Goal: Transaction & Acquisition: Download file/media

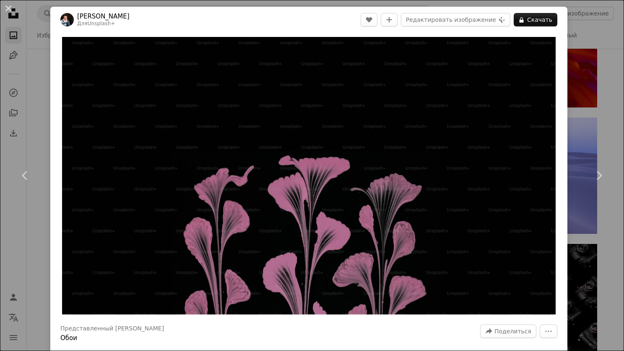
scroll to position [880, 0]
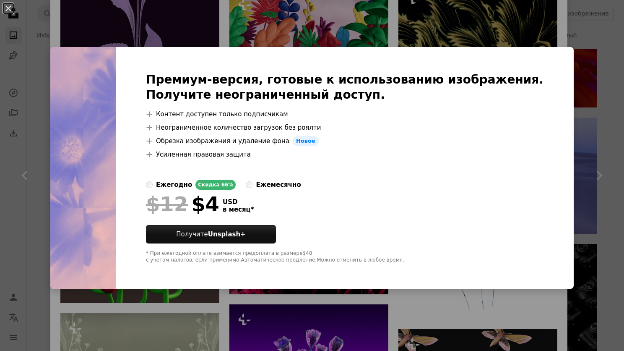
click at [412, 20] on div "An X shape Премиум-версия, готовые к использованию изображения. Получите неогра…" at bounding box center [312, 175] width 624 height 351
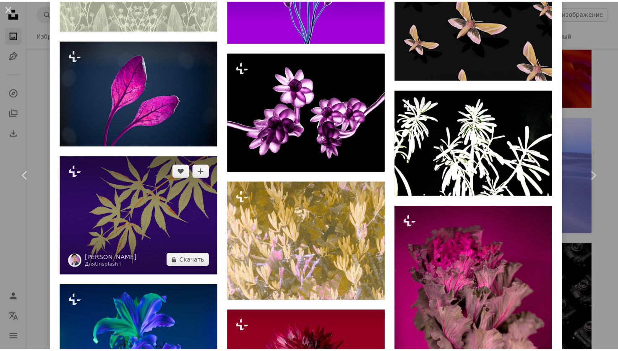
scroll to position [1258, 0]
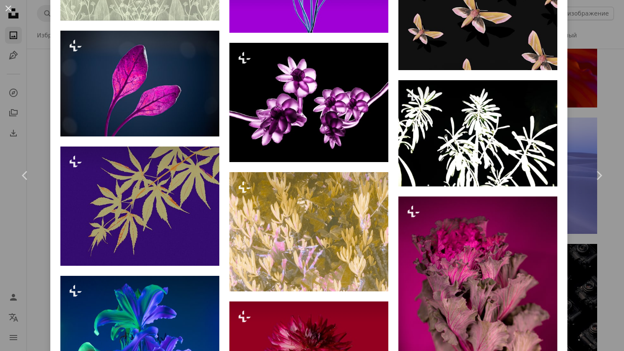
click at [589, 85] on div "An X shape Chevron left Chevron right [PERSON_NAME] Для Unsplash+ A heart A plu…" at bounding box center [312, 175] width 624 height 351
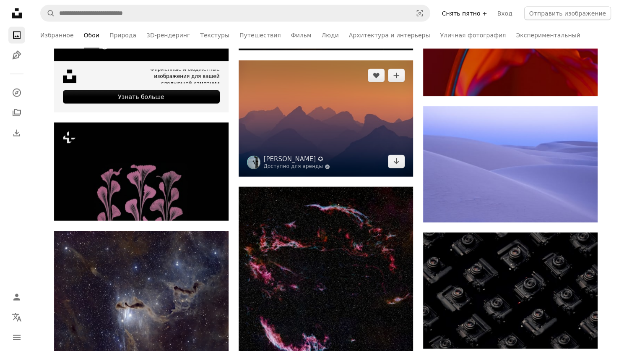
scroll to position [1888, 0]
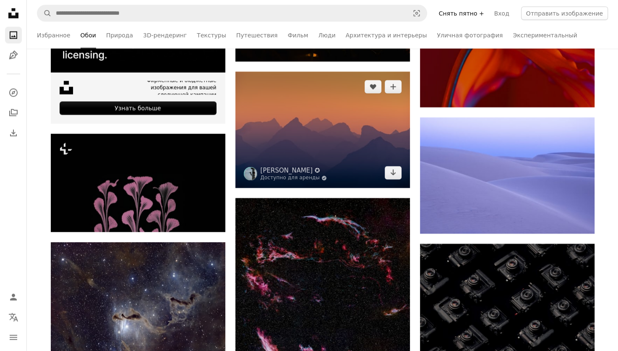
click at [338, 109] on img at bounding box center [322, 130] width 175 height 117
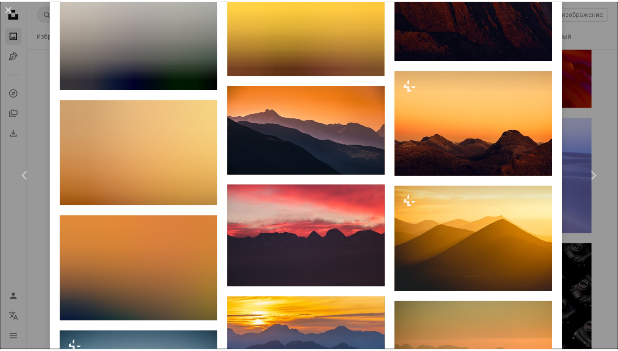
scroll to position [1846, 0]
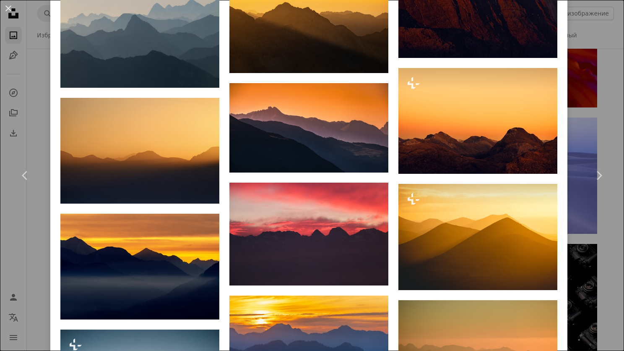
click at [579, 57] on div "An X shape Chevron left Chevron right Ахмет Юксек ✪ Доступно для аренды A check…" at bounding box center [312, 175] width 624 height 351
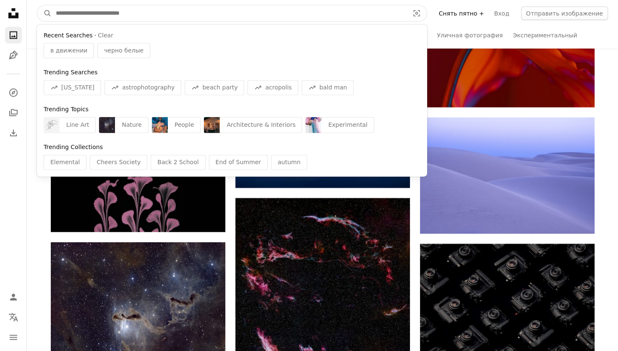
click at [200, 18] on input "Поиск визуальных элементов по всему сайту" at bounding box center [229, 13] width 355 height 16
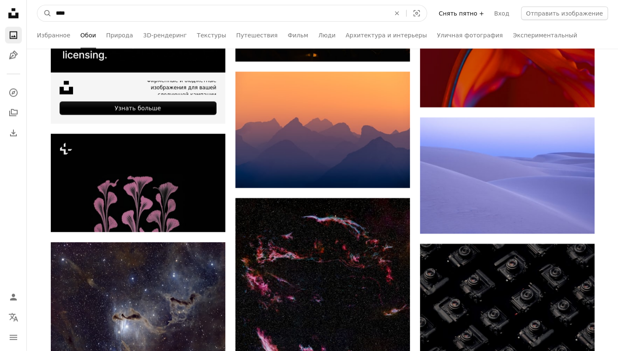
type input "*****"
click button "A magnifying glass" at bounding box center [44, 13] width 14 height 16
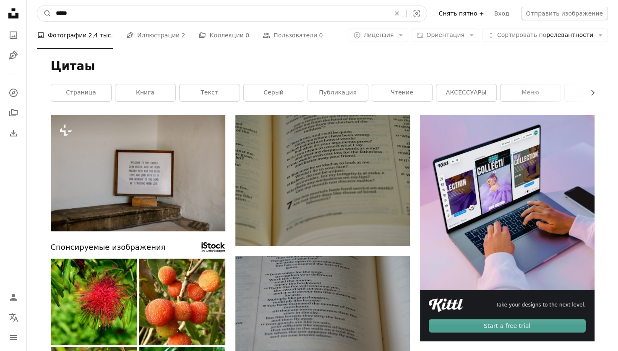
click at [68, 13] on input "*****" at bounding box center [220, 13] width 336 height 16
type input "******"
click button "A magnifying glass" at bounding box center [44, 13] width 14 height 16
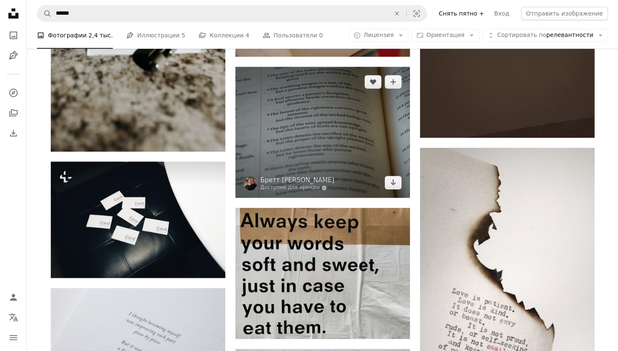
scroll to position [587, 0]
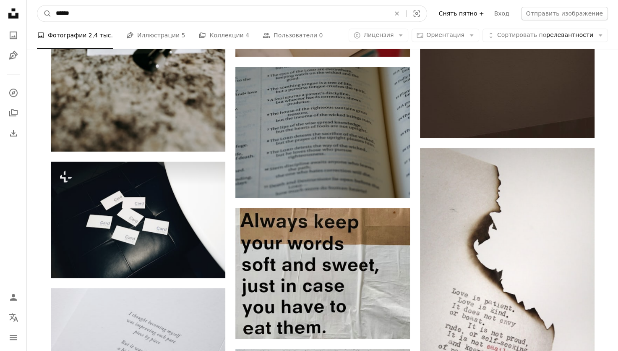
click at [164, 7] on input "******" at bounding box center [220, 13] width 336 height 16
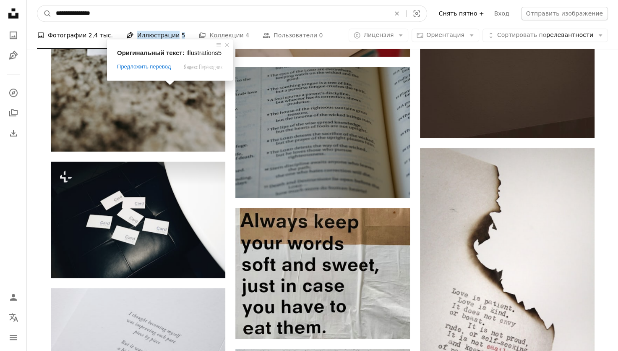
type input "**********"
click button "A magnifying glass" at bounding box center [44, 13] width 14 height 16
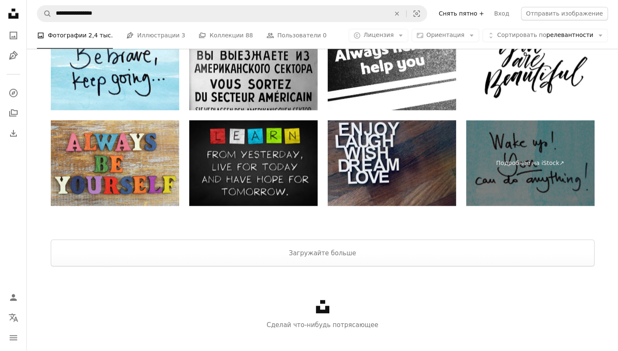
scroll to position [1500, 0]
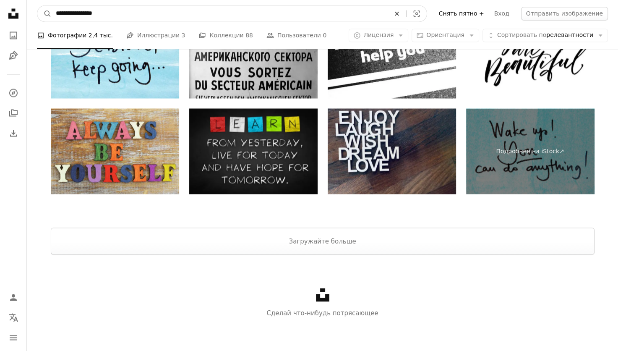
click at [399, 13] on icon "Поиск визуальных элементов по всему сайту" at bounding box center [397, 13] width 4 height 4
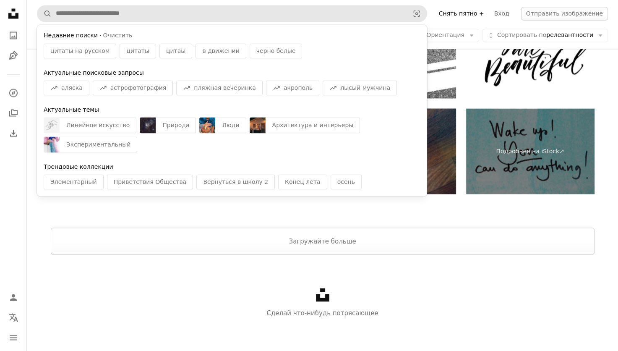
click at [457, 44] on div "A photo Фотографии 2,4 тыс. Pen Tool Иллюстрации 3 A stack of folders Коллекции…" at bounding box center [322, 35] width 571 height 27
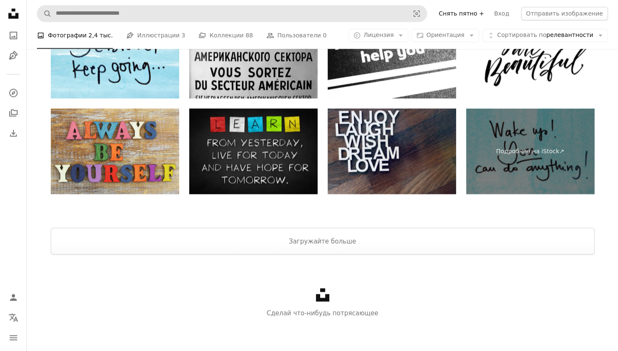
click at [74, 29] on li "A photo Фотографии 2,4 тыс." at bounding box center [75, 35] width 76 height 27
click at [74, 33] on li "A photo Фотографии 2,4 тыс." at bounding box center [75, 35] width 76 height 27
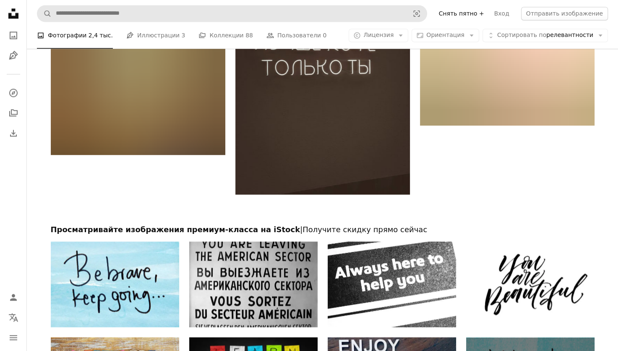
scroll to position [1248, 0]
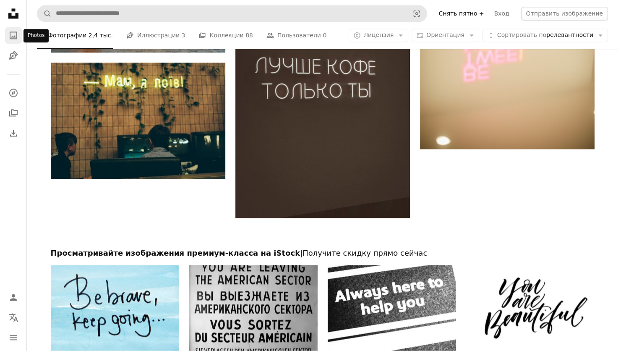
click at [15, 29] on link "A photo" at bounding box center [13, 35] width 17 height 17
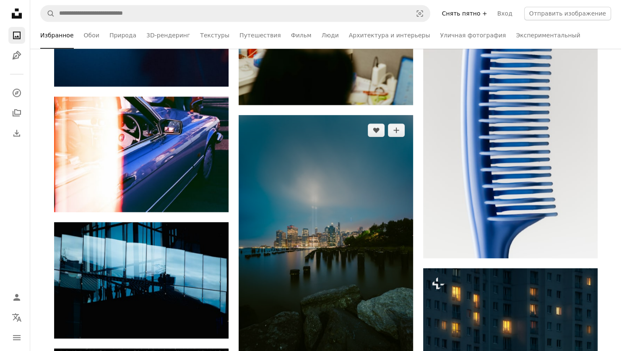
scroll to position [839, 0]
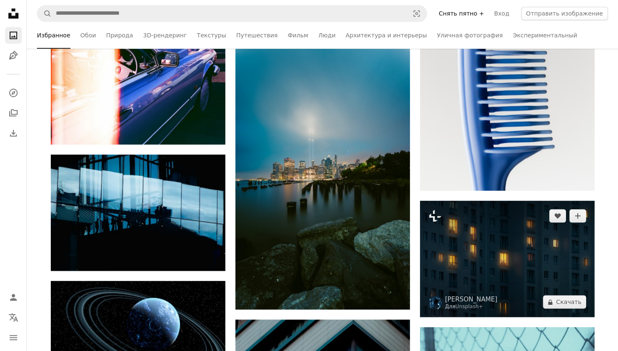
click at [446, 252] on img at bounding box center [507, 259] width 175 height 116
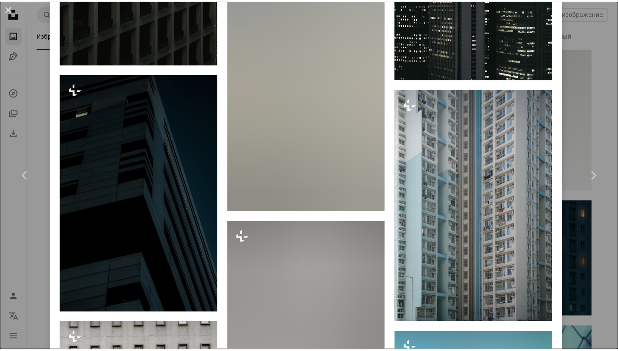
scroll to position [2357, 0]
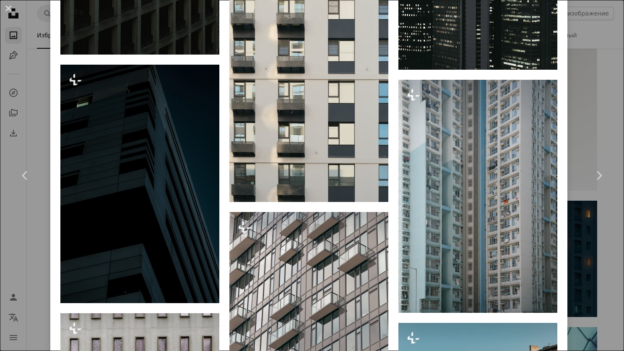
click at [585, 128] on div "An X shape Chevron left Chevron right Энис [PERSON_NAME] Для Unsplash+ A heart …" at bounding box center [312, 175] width 624 height 351
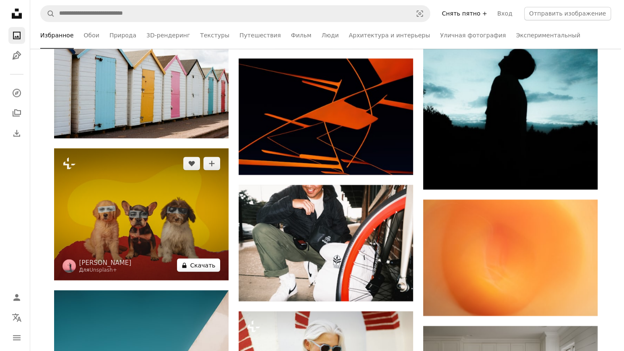
scroll to position [1426, 0]
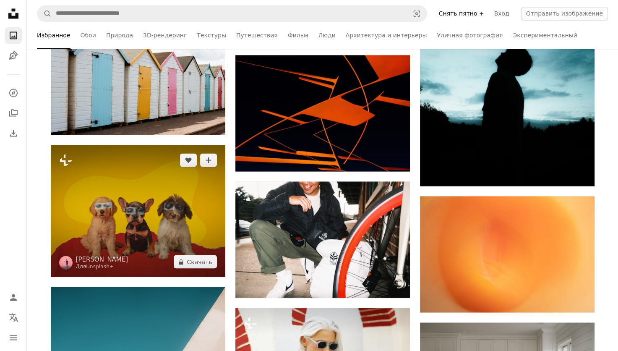
click at [189, 218] on img at bounding box center [138, 211] width 175 height 132
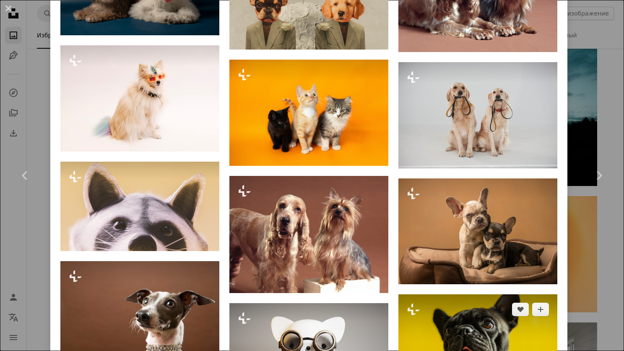
scroll to position [736, 0]
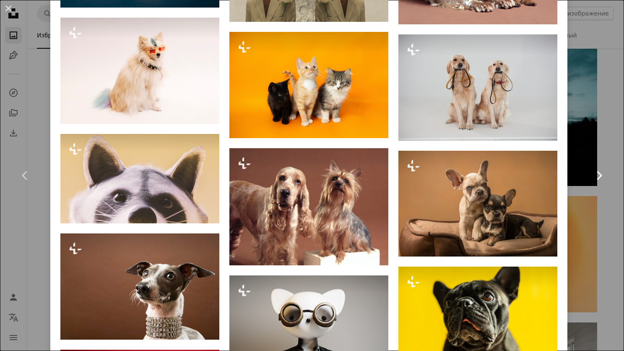
click at [574, 160] on link "Chevron right" at bounding box center [599, 175] width 50 height 81
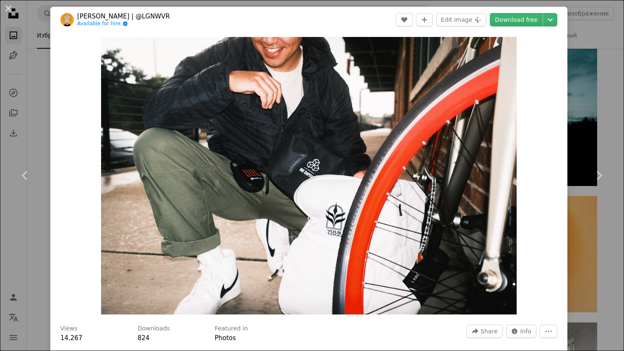
click at [579, 128] on div "An X shape Chevron left Chevron right [PERSON_NAME] | @LGNWVR Available for hir…" at bounding box center [312, 175] width 624 height 351
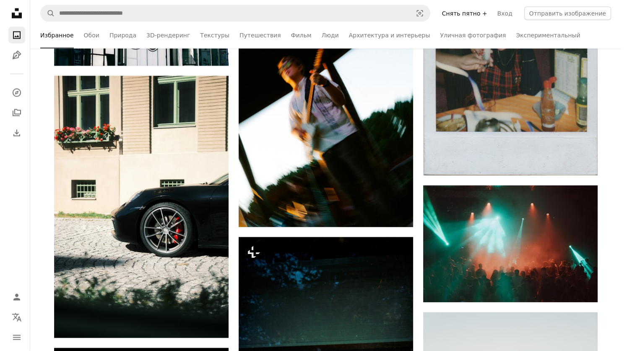
scroll to position [7928, 0]
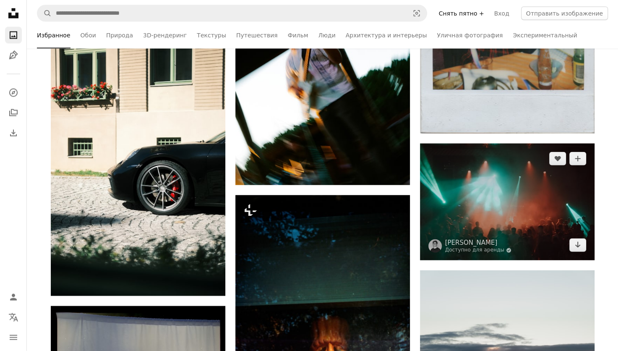
click at [519, 211] on img at bounding box center [507, 201] width 175 height 117
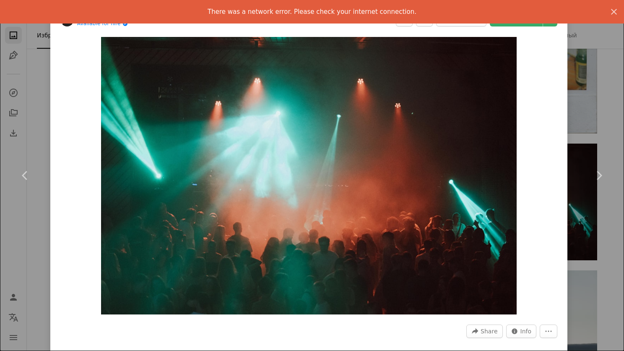
click at [573, 92] on div "An X shape Chevron left Chevron right [PERSON_NAME] Available for hire A checkm…" at bounding box center [312, 175] width 624 height 351
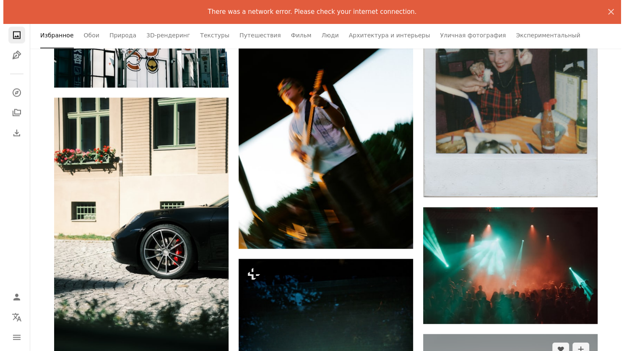
scroll to position [7844, 0]
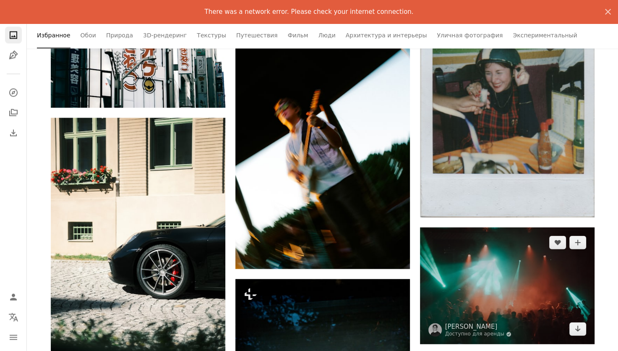
click at [459, 258] on img at bounding box center [507, 285] width 175 height 117
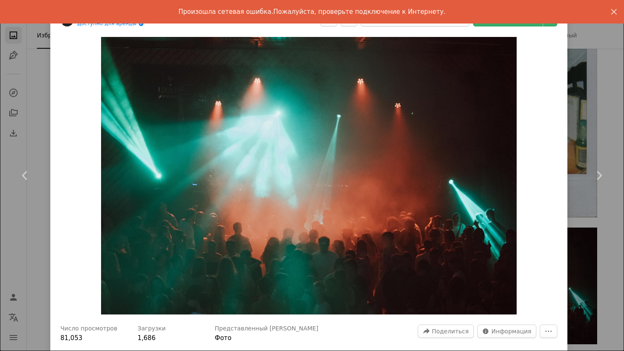
click at [596, 79] on div "An X shape Chevron left Chevron right [PERSON_NAME] Доступно для аренды A check…" at bounding box center [312, 175] width 624 height 351
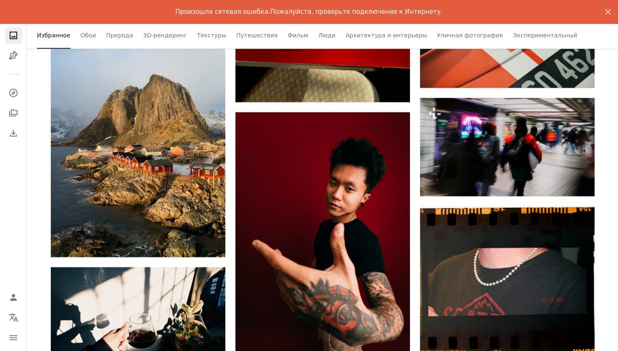
scroll to position [7173, 0]
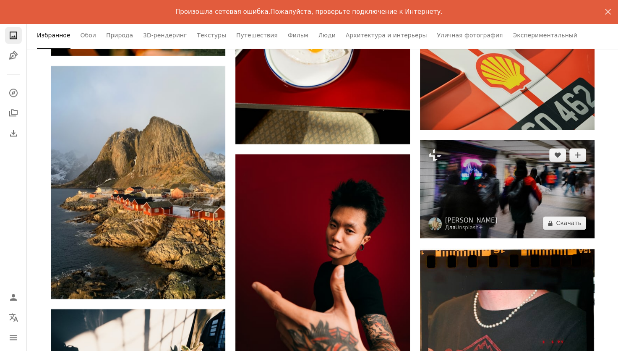
click at [445, 178] on img at bounding box center [507, 189] width 175 height 98
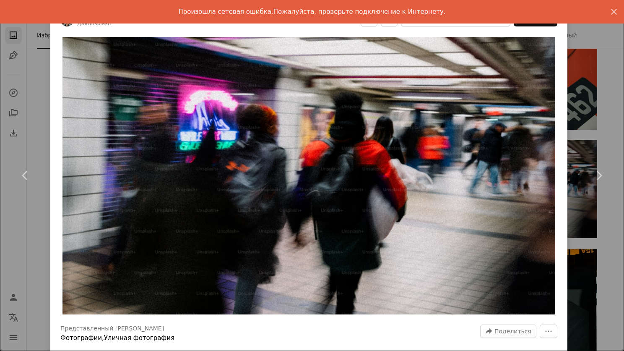
click at [578, 84] on div "An X shape Chevron left Chevron right Хорхе Флорес Для Unsplash+ A heart A plus…" at bounding box center [312, 175] width 624 height 351
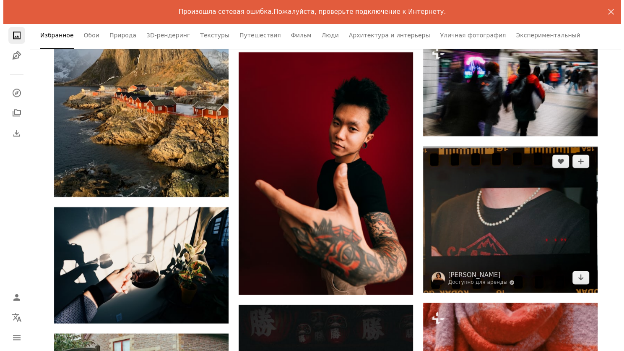
scroll to position [7341, 0]
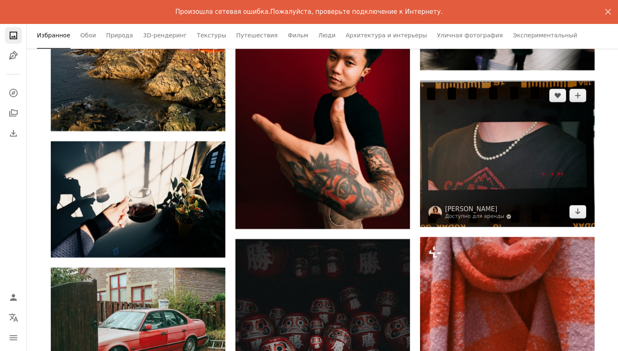
click at [503, 169] on img at bounding box center [507, 153] width 175 height 146
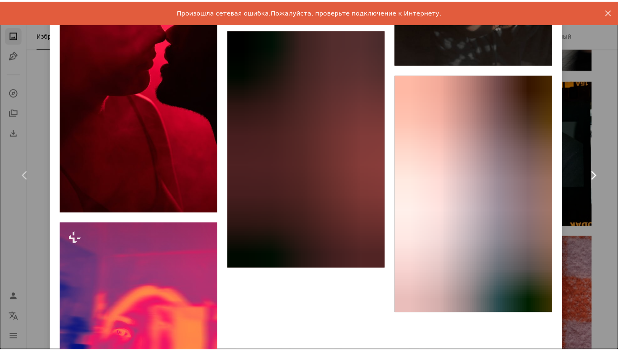
scroll to position [3020, 0]
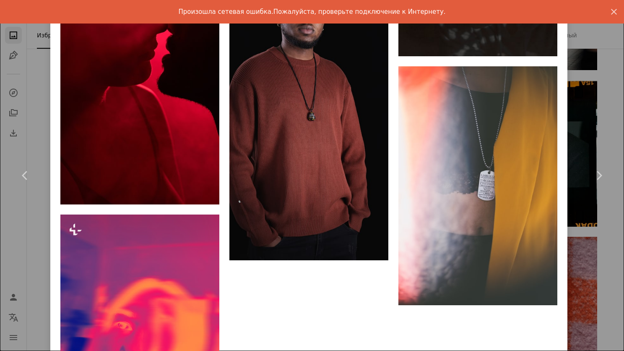
click at [586, 133] on div "An X shape Chevron left Chevron right Брук Балентайн Доступно для аренды A chec…" at bounding box center [312, 175] width 624 height 351
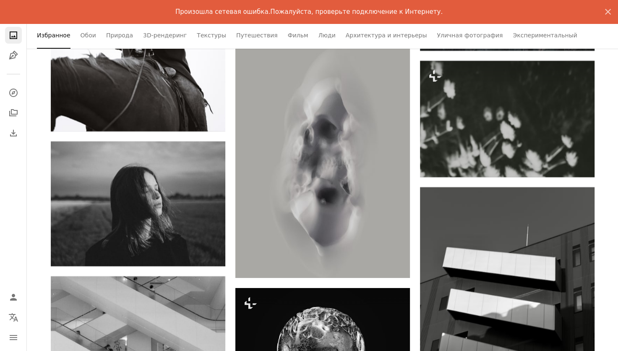
scroll to position [9145, 0]
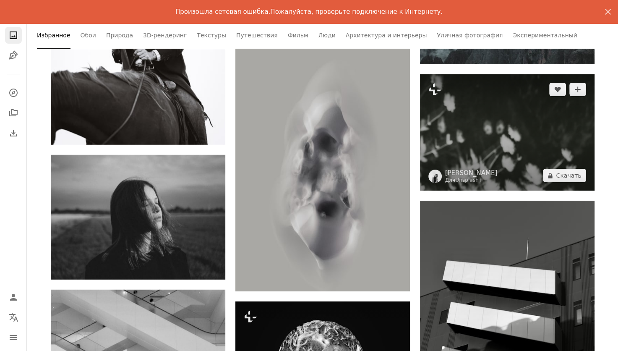
click at [456, 154] on img at bounding box center [507, 132] width 175 height 116
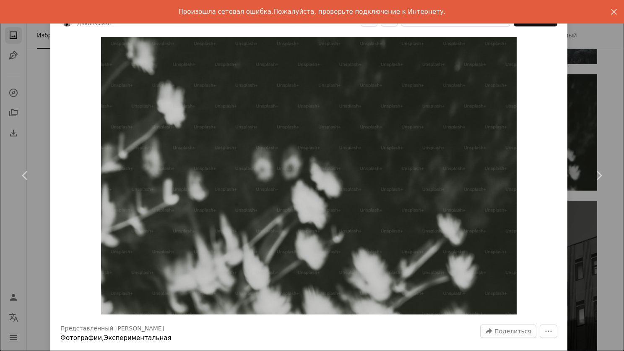
click at [596, 105] on div "An X shape Chevron left Chevron right [PERSON_NAME] Для Unsplash+ A heart A plu…" at bounding box center [312, 175] width 624 height 351
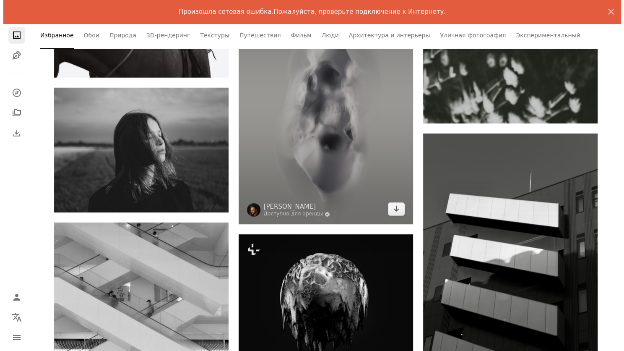
scroll to position [9187, 0]
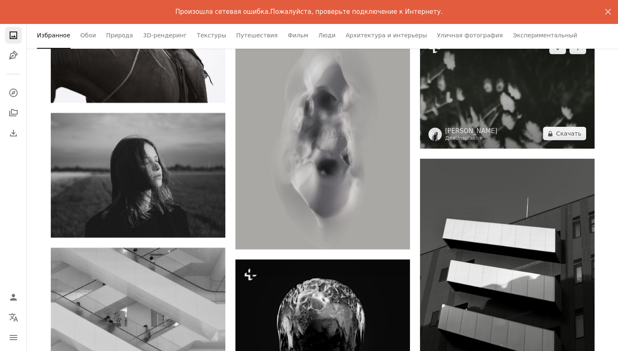
click at [475, 109] on img at bounding box center [507, 90] width 175 height 116
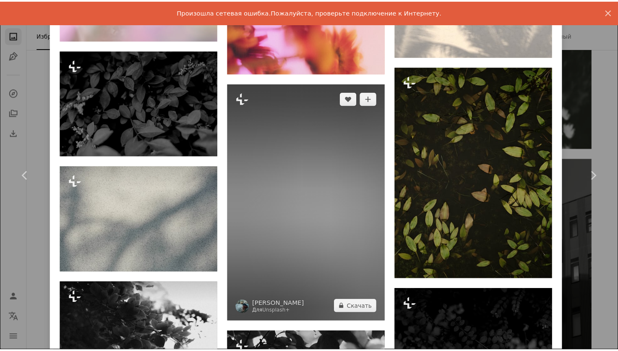
scroll to position [839, 0]
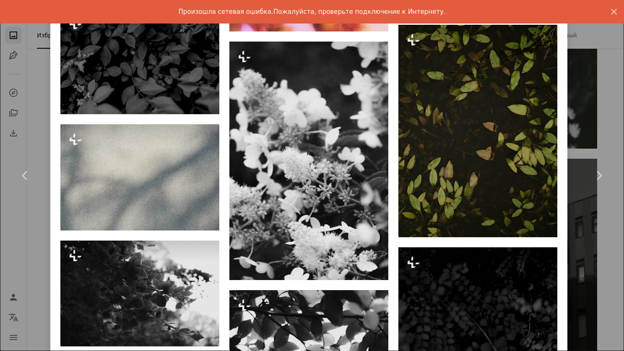
click at [586, 104] on div "An X shape Chevron left Chevron right [PERSON_NAME] Для Unsplash+ A heart A plu…" at bounding box center [312, 175] width 624 height 351
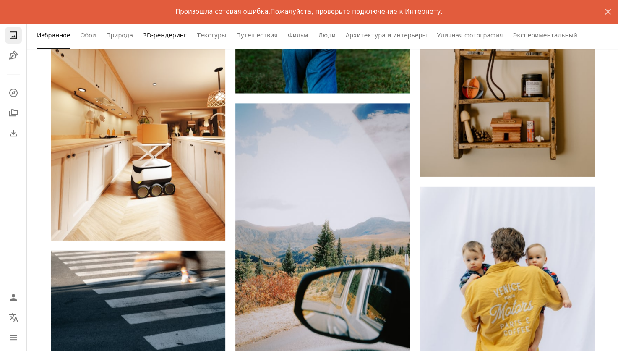
scroll to position [12752, 0]
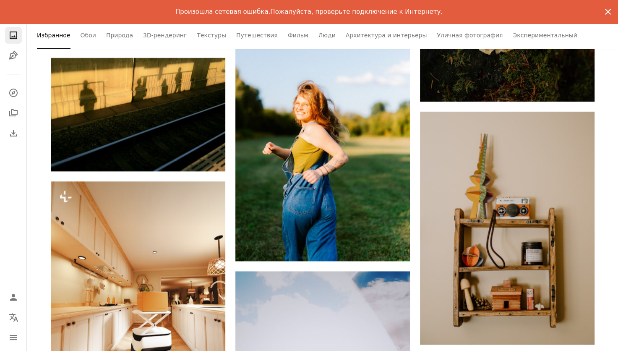
click at [610, 12] on icon "An X shape" at bounding box center [608, 12] width 10 height 10
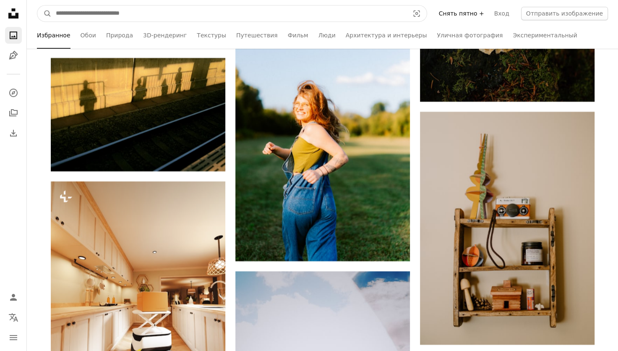
click at [310, 11] on input "Поиск визуальных элементов по всему сайту" at bounding box center [229, 13] width 355 height 16
type input "*****"
click button "A magnifying glass" at bounding box center [44, 13] width 14 height 16
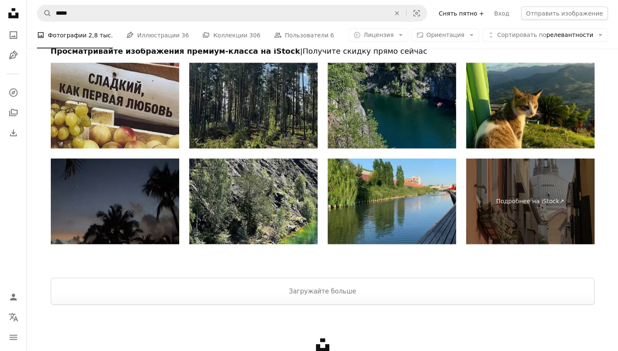
scroll to position [1594, 0]
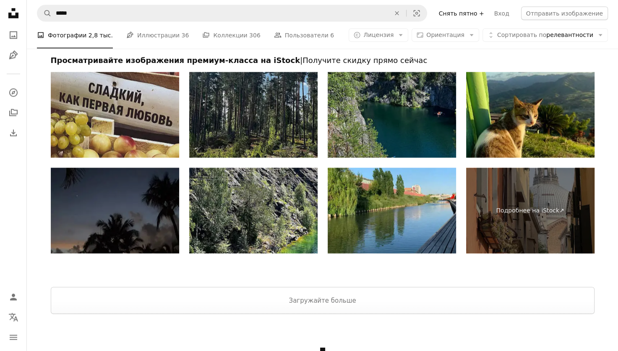
click at [151, 211] on img at bounding box center [115, 211] width 128 height 86
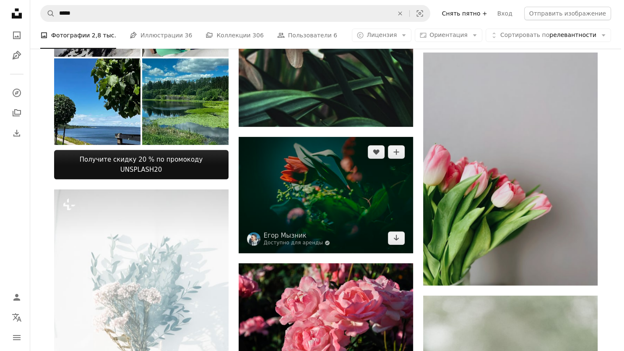
scroll to position [294, 0]
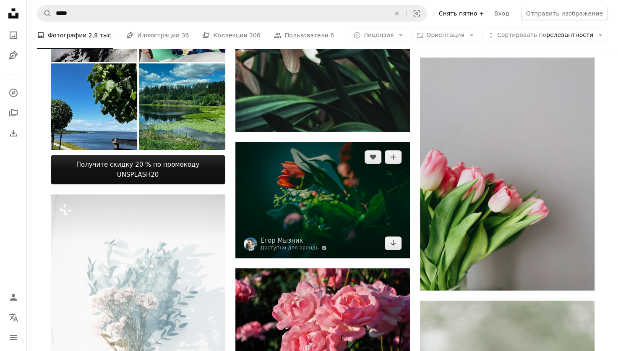
click at [284, 193] on img at bounding box center [322, 200] width 175 height 116
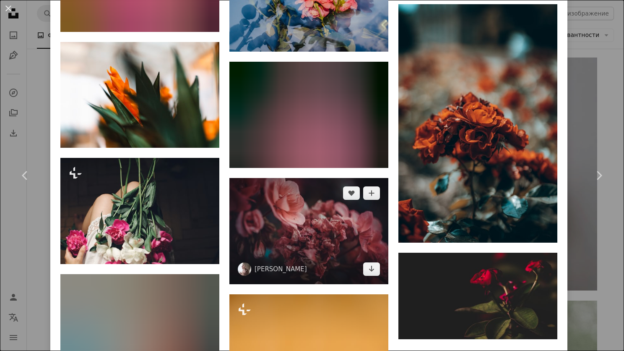
scroll to position [5495, 0]
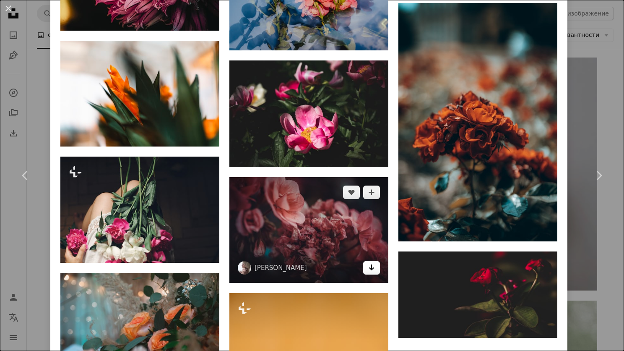
click at [369, 262] on icon "Arrow pointing down" at bounding box center [371, 267] width 7 height 10
